Goal: Find specific page/section: Find specific page/section

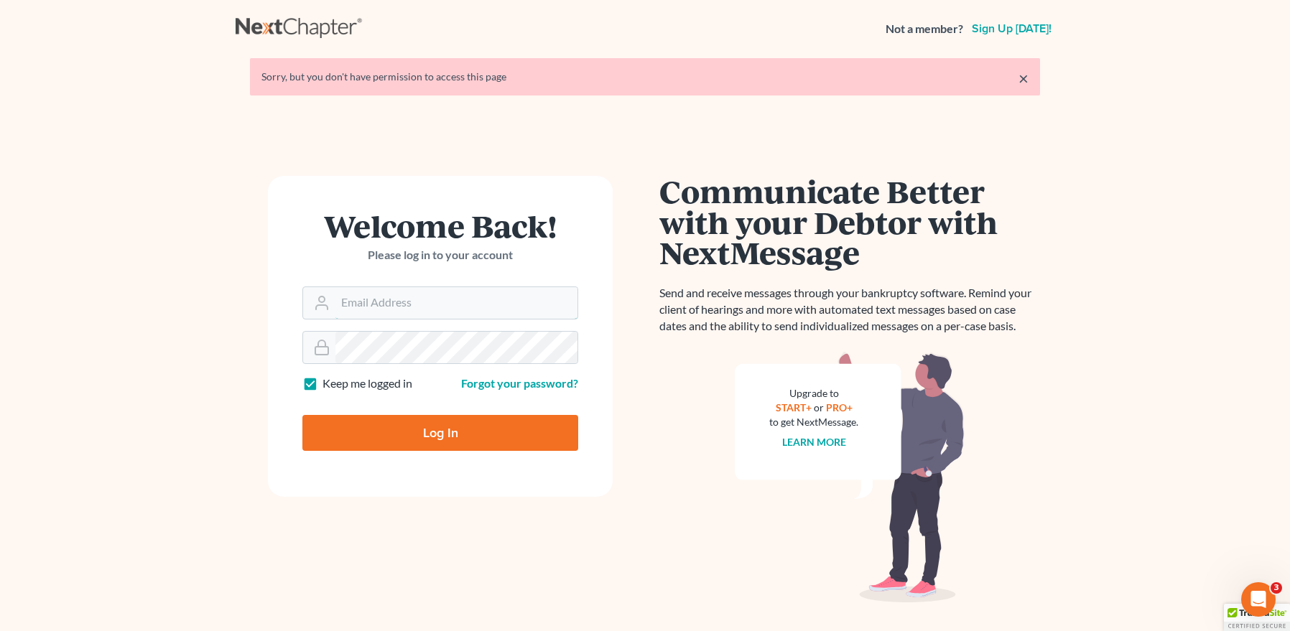
type input "mpaulberkenlaw@gmail.com"
click at [436, 427] on input "Log In" at bounding box center [440, 433] width 276 height 36
type input "Thinking..."
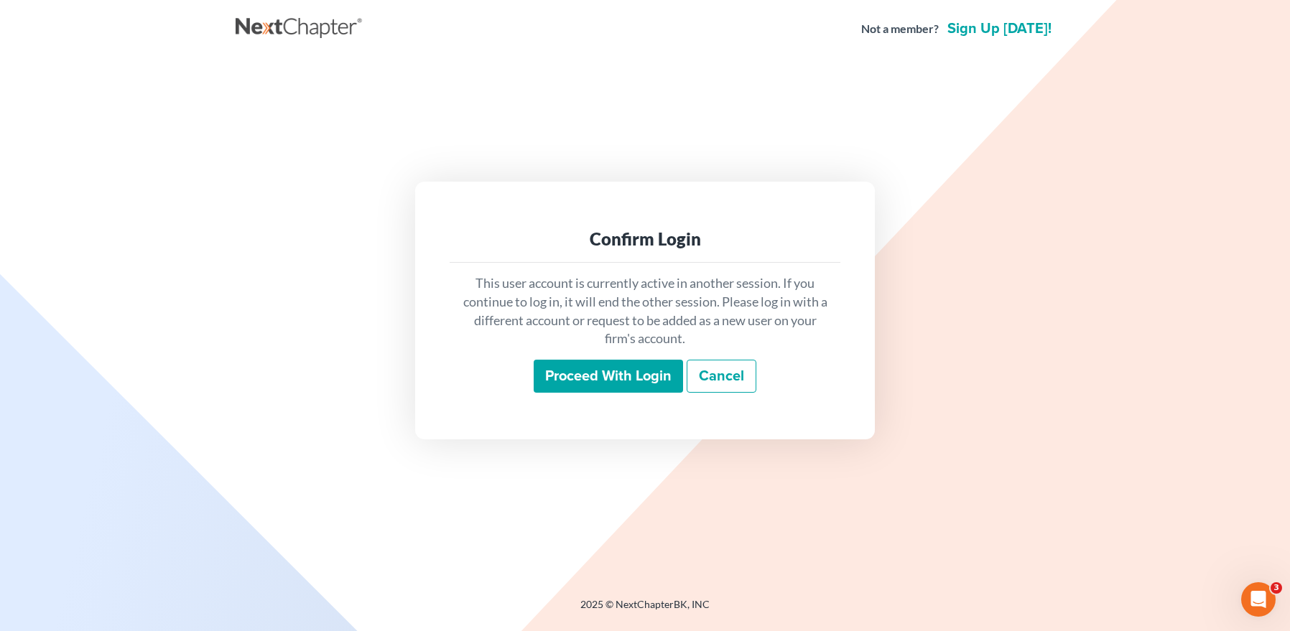
click at [573, 365] on input "Proceed with login" at bounding box center [608, 376] width 149 height 33
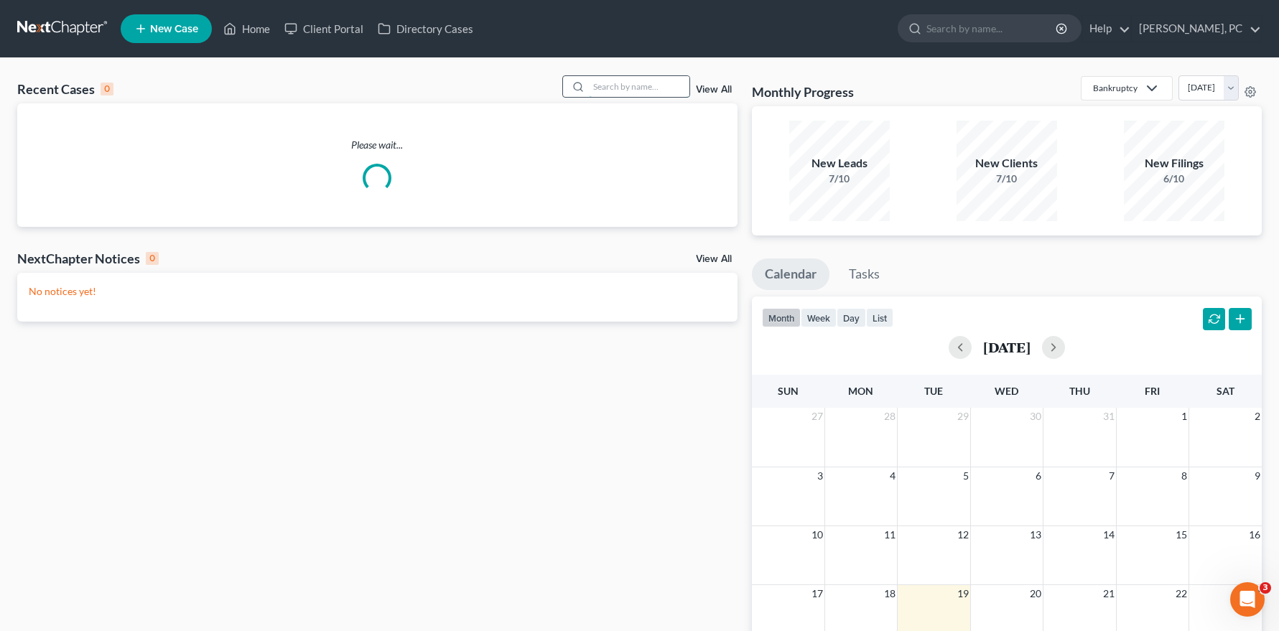
click at [633, 93] on input "search" at bounding box center [639, 86] width 101 height 21
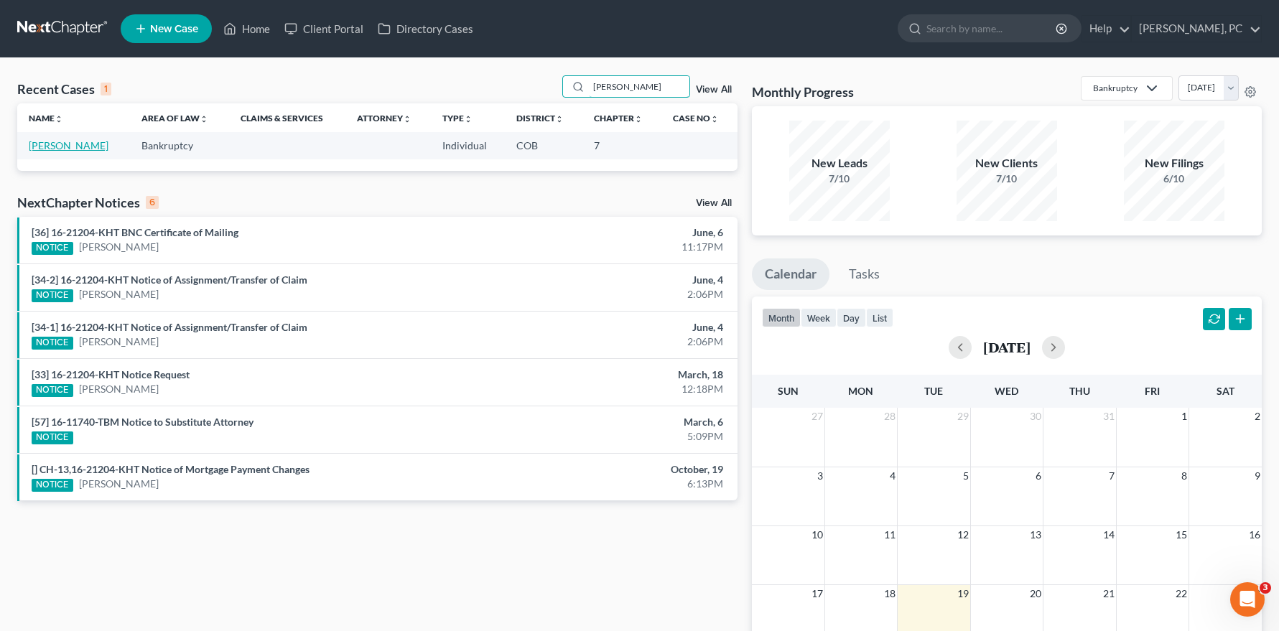
type input "bugarin"
click at [51, 141] on link "[PERSON_NAME]" at bounding box center [69, 145] width 80 height 12
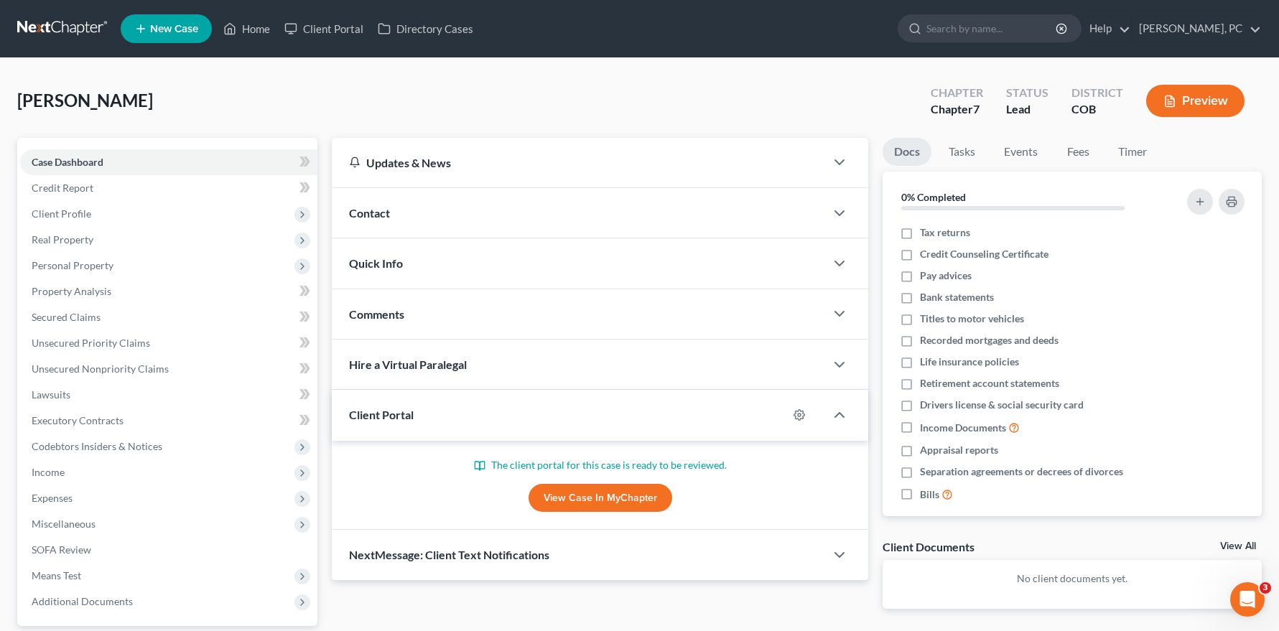
click at [577, 490] on link "View Case in MyChapter" at bounding box center [601, 498] width 144 height 29
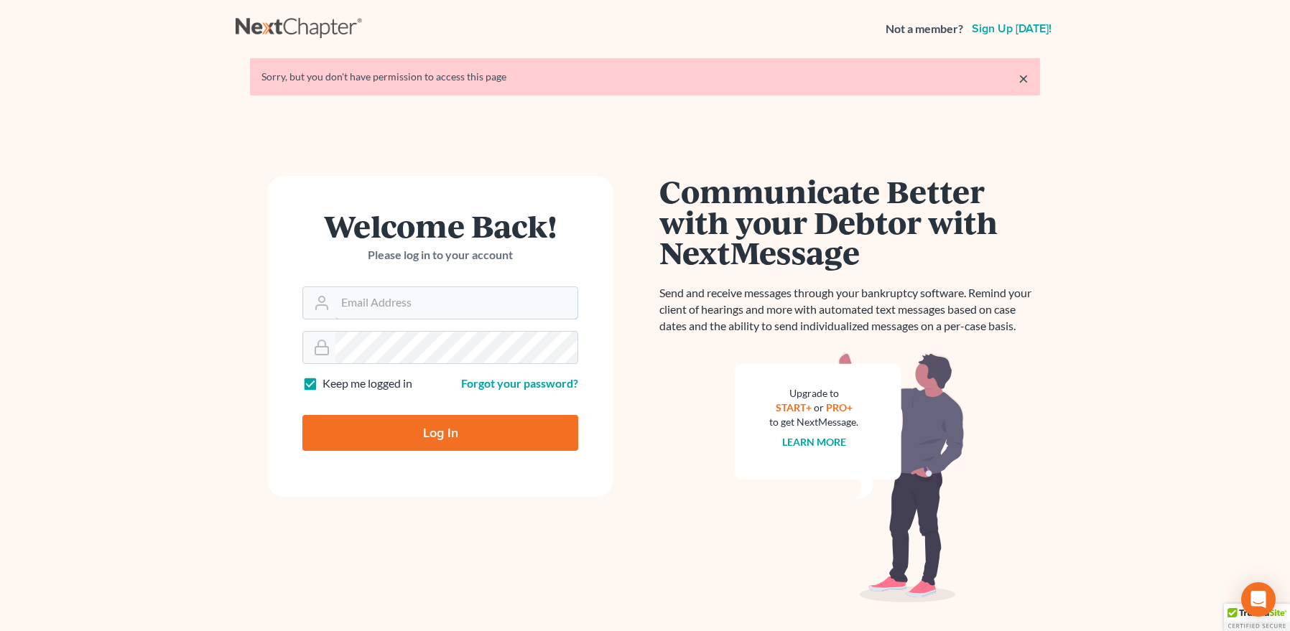
type input "[EMAIL_ADDRESS][DOMAIN_NAME]"
click at [447, 424] on input "Log In" at bounding box center [440, 433] width 276 height 36
type input "Thinking..."
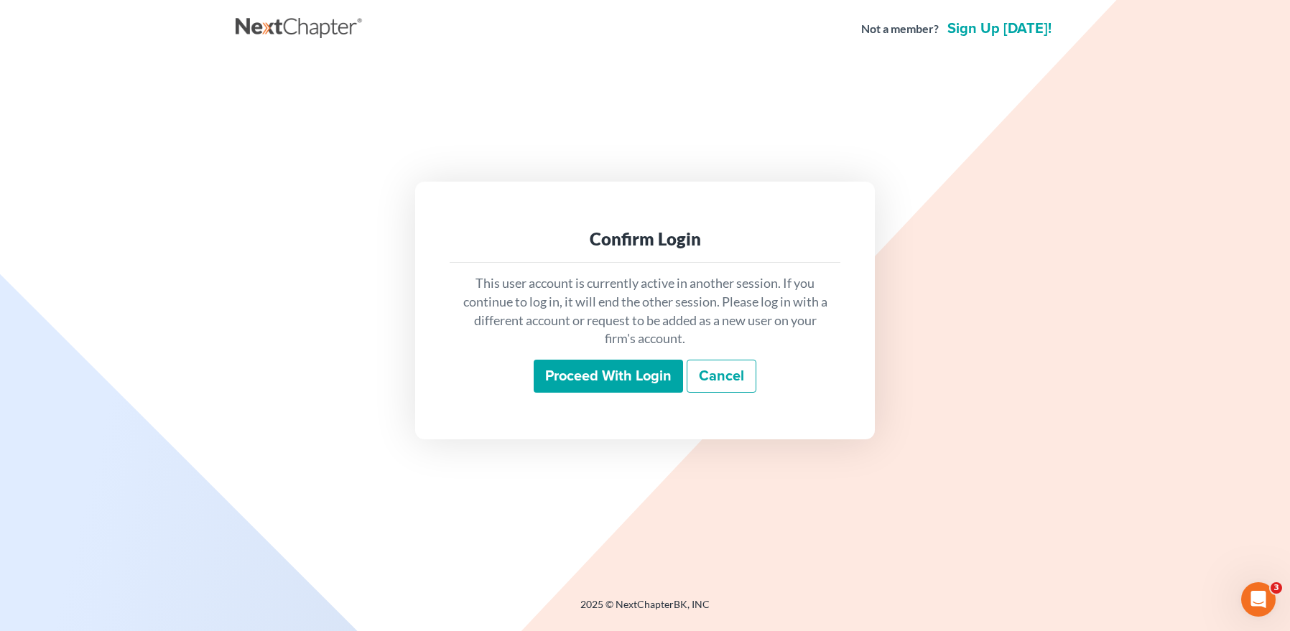
click at [572, 378] on input "Proceed with login" at bounding box center [608, 376] width 149 height 33
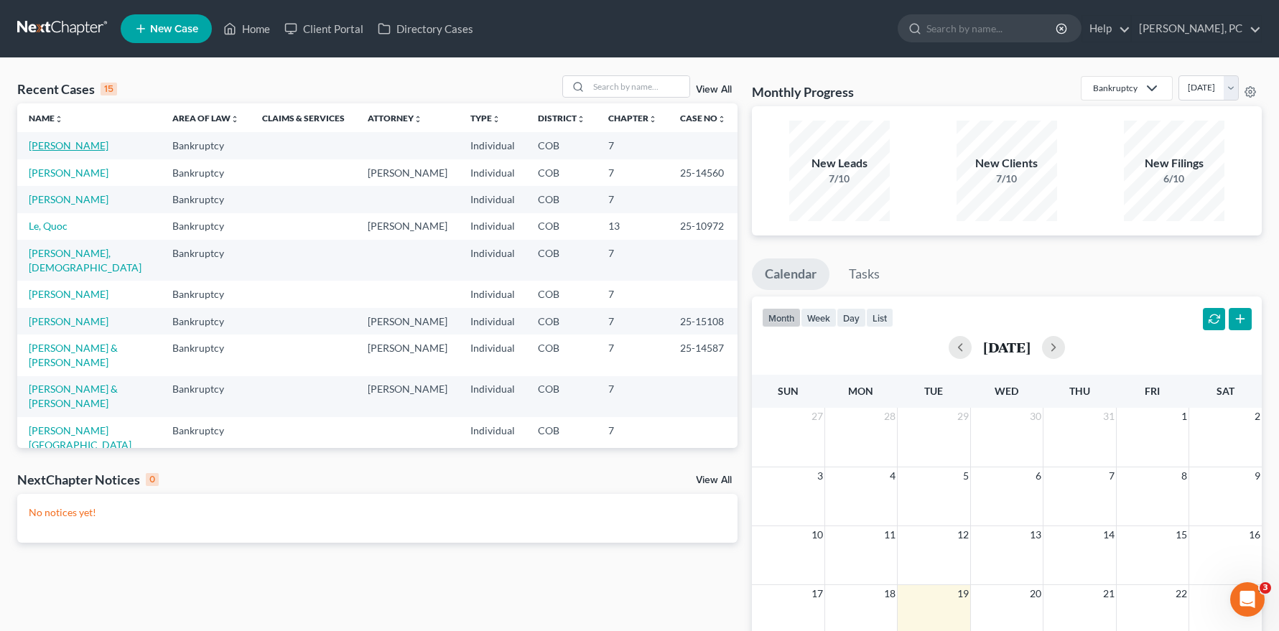
click at [57, 146] on link "[PERSON_NAME]" at bounding box center [69, 145] width 80 height 12
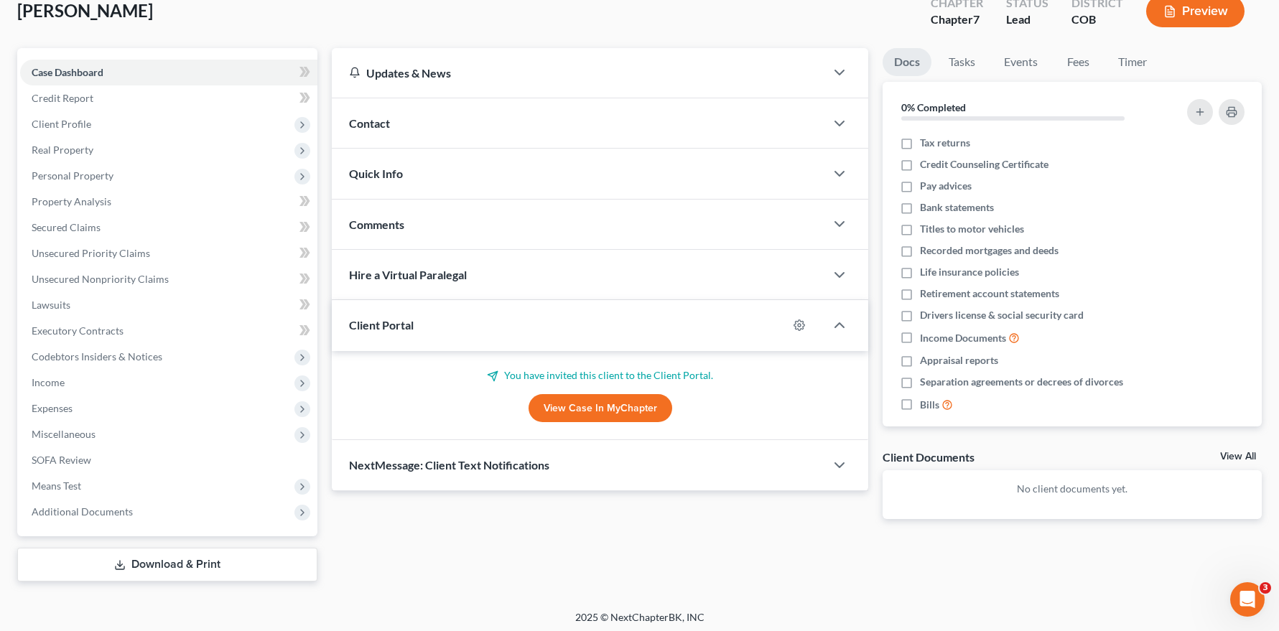
scroll to position [95, 0]
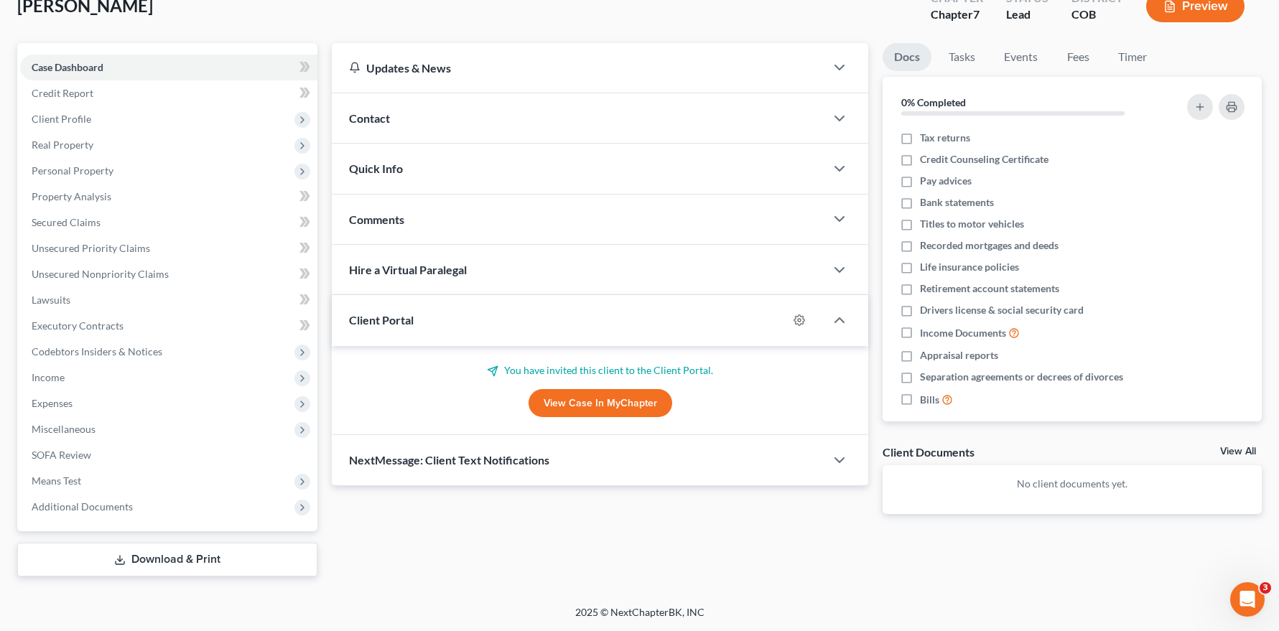
click at [569, 403] on link "View Case in MyChapter" at bounding box center [601, 403] width 144 height 29
